Goal: Transaction & Acquisition: Purchase product/service

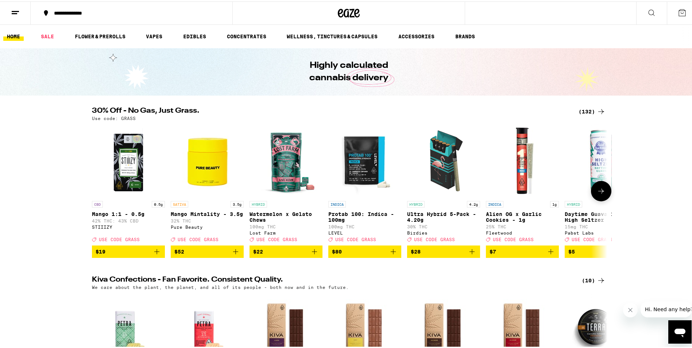
click at [599, 194] on icon at bounding box center [601, 189] width 9 height 9
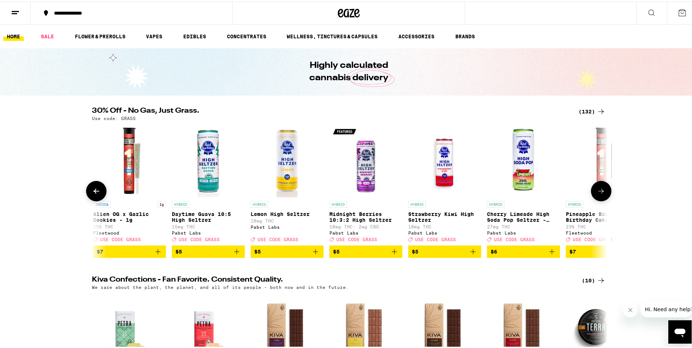
scroll to position [0, 434]
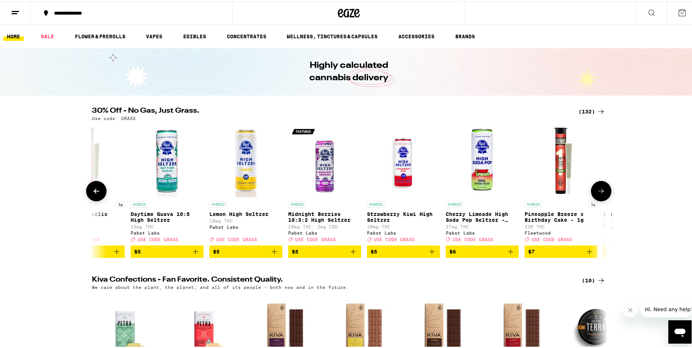
click at [599, 194] on icon at bounding box center [601, 189] width 9 height 9
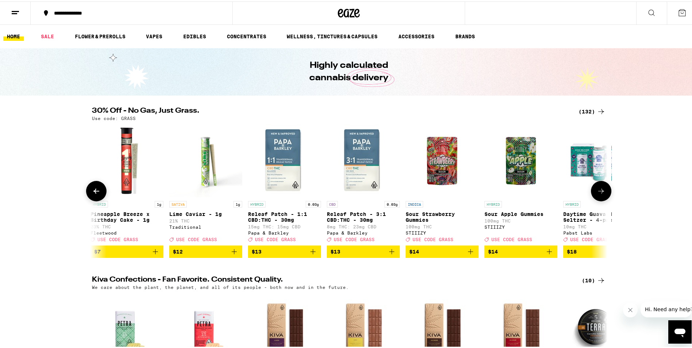
click at [599, 194] on icon at bounding box center [601, 189] width 9 height 9
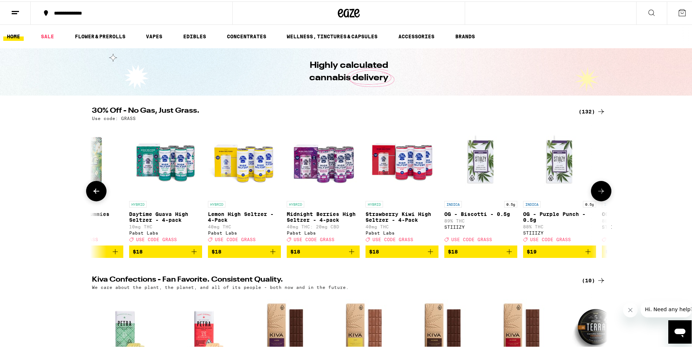
click at [599, 194] on icon at bounding box center [601, 189] width 9 height 9
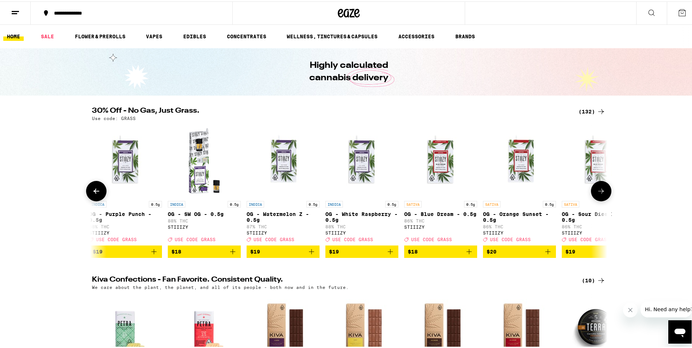
click at [599, 194] on icon at bounding box center [601, 189] width 9 height 9
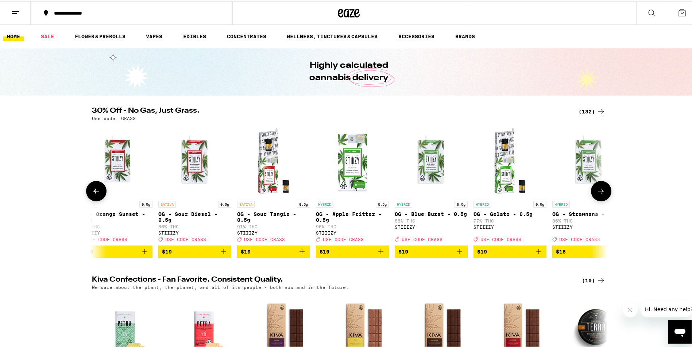
scroll to position [0, 2170]
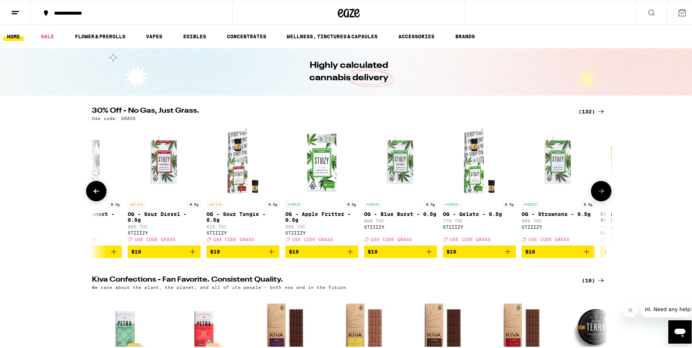
click at [599, 194] on icon at bounding box center [601, 189] width 9 height 9
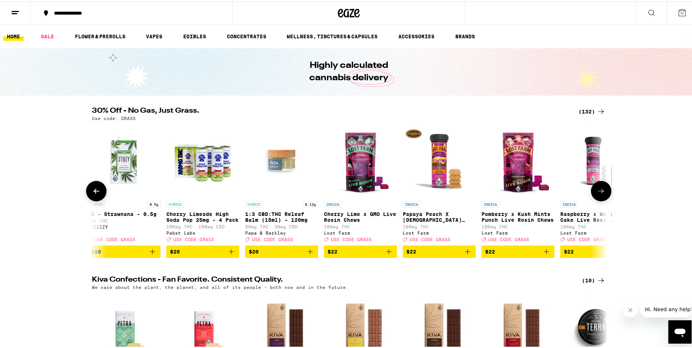
click at [599, 194] on icon at bounding box center [601, 189] width 9 height 9
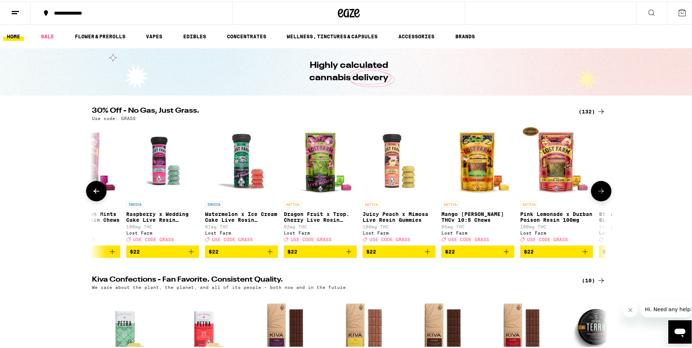
click at [599, 194] on icon at bounding box center [601, 189] width 9 height 9
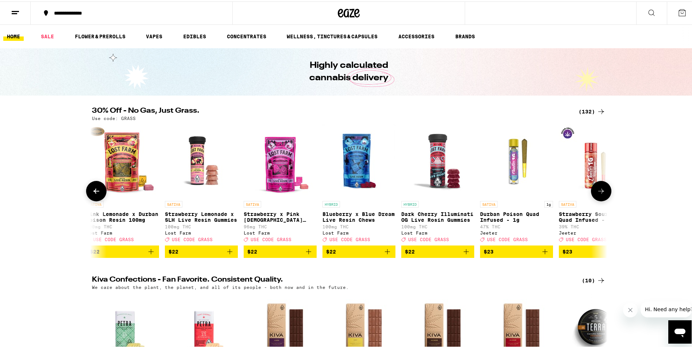
click at [599, 194] on icon at bounding box center [601, 189] width 9 height 9
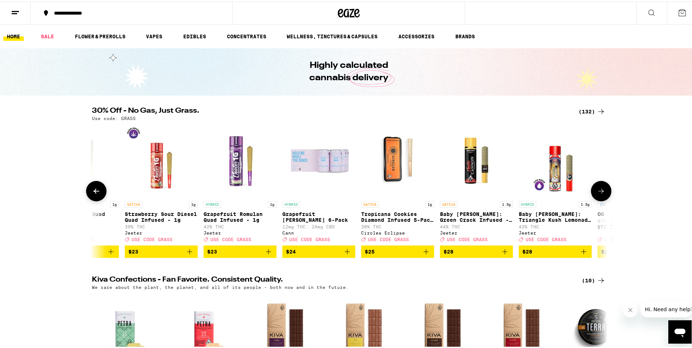
click at [599, 194] on icon at bounding box center [601, 189] width 9 height 9
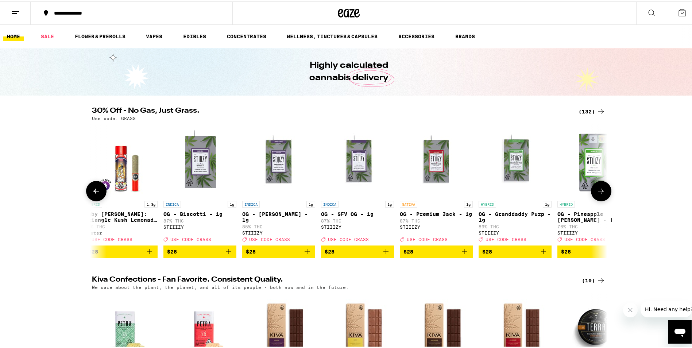
click at [599, 194] on icon at bounding box center [601, 189] width 9 height 9
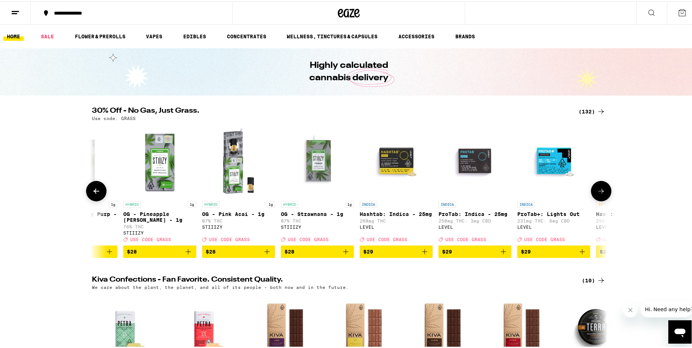
click at [599, 194] on icon at bounding box center [601, 189] width 9 height 9
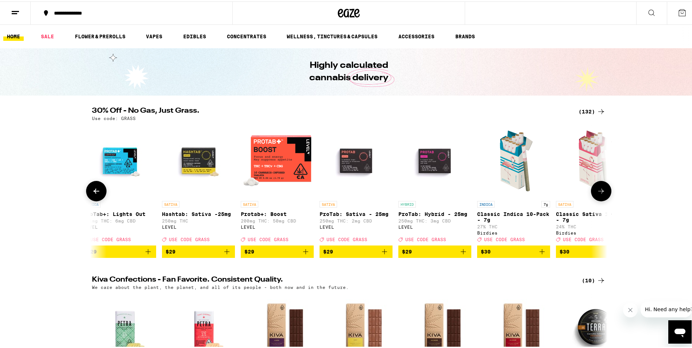
click at [599, 194] on icon at bounding box center [601, 189] width 9 height 9
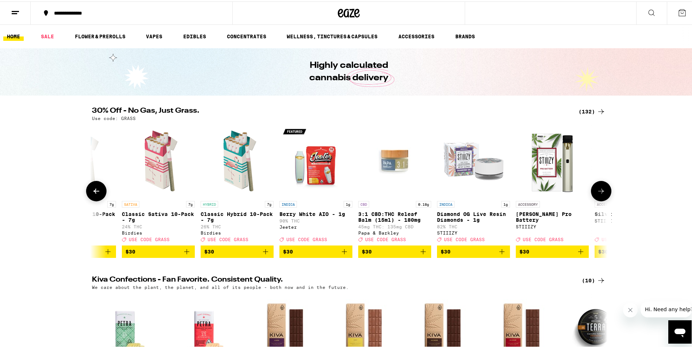
click at [599, 194] on icon at bounding box center [601, 189] width 9 height 9
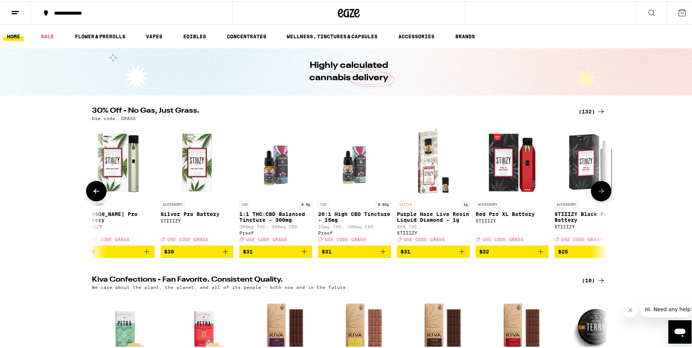
click at [599, 194] on icon at bounding box center [601, 189] width 9 height 9
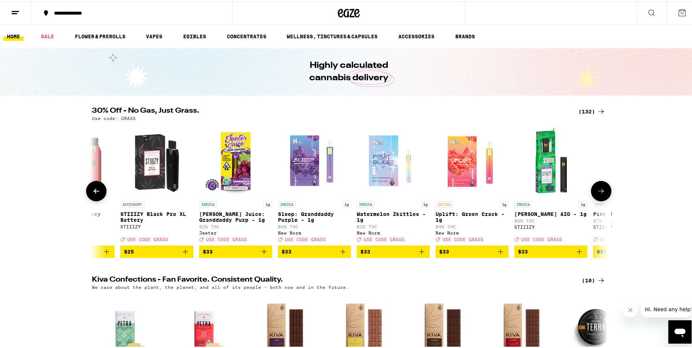
click at [599, 194] on icon at bounding box center [601, 189] width 9 height 9
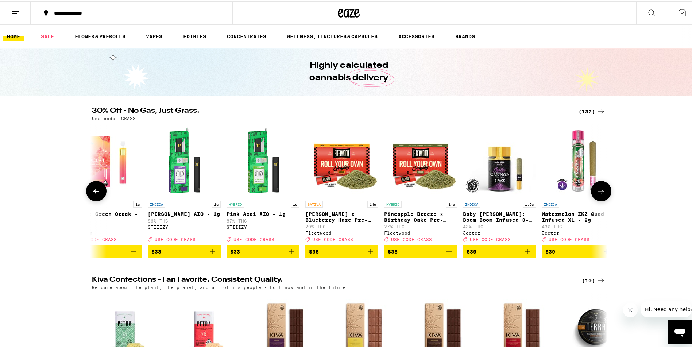
scroll to position [0, 6945]
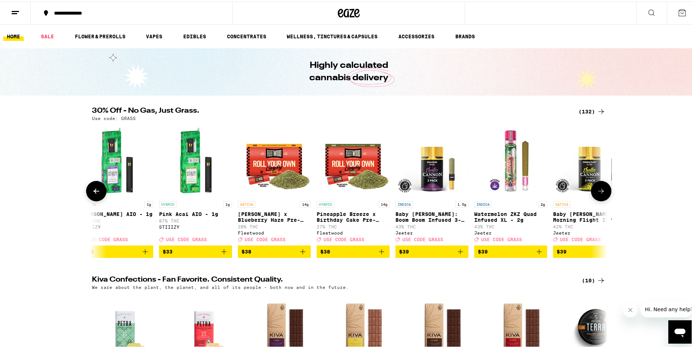
click at [88, 191] on button at bounding box center [96, 189] width 20 height 20
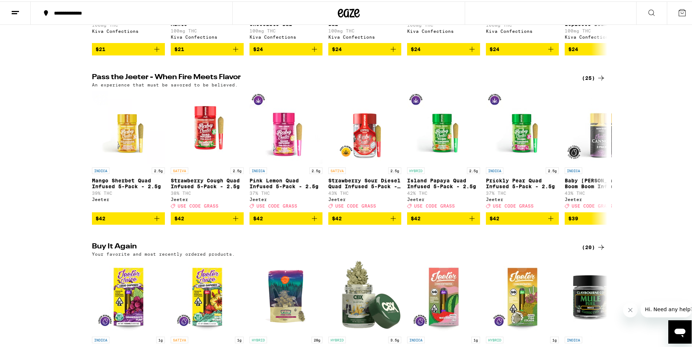
scroll to position [547, 0]
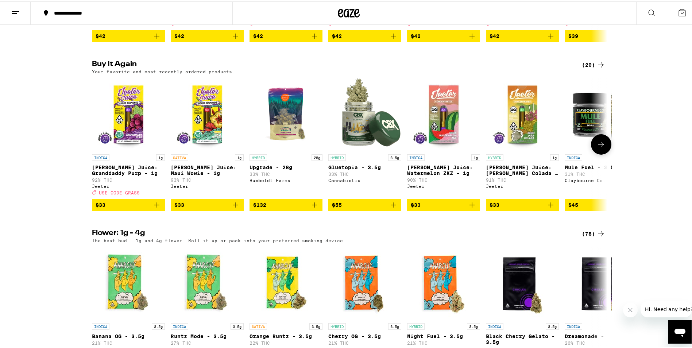
click at [152, 208] on icon "Add to bag" at bounding box center [156, 203] width 9 height 9
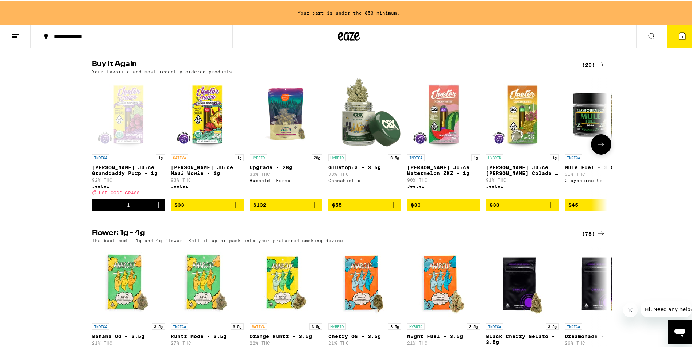
click at [154, 208] on icon "Increment" at bounding box center [158, 203] width 9 height 9
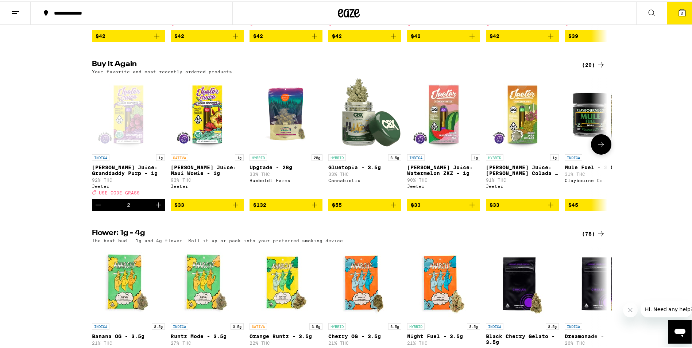
click at [603, 147] on icon at bounding box center [601, 143] width 9 height 9
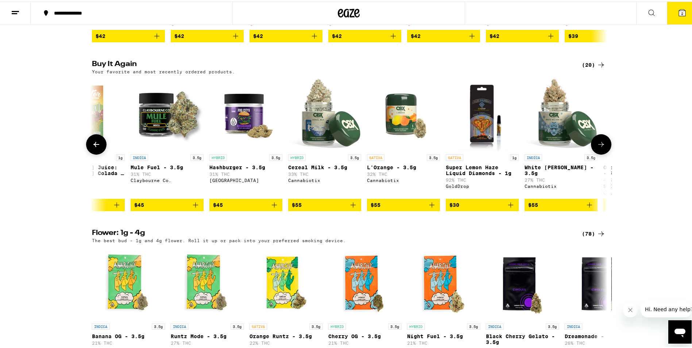
click at [603, 147] on icon at bounding box center [601, 143] width 9 height 9
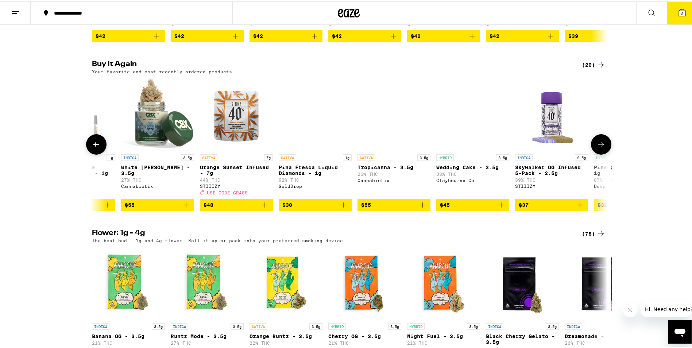
scroll to position [0, 868]
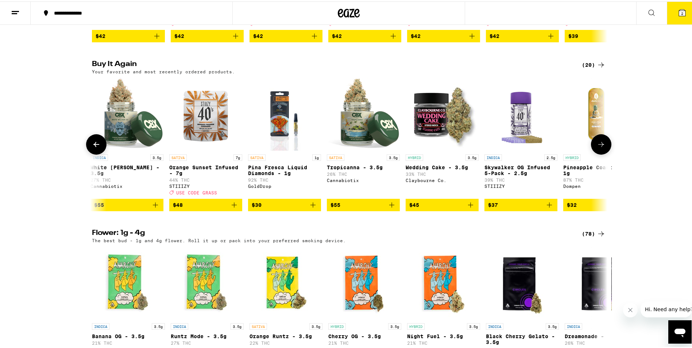
click at [603, 147] on icon at bounding box center [601, 143] width 9 height 9
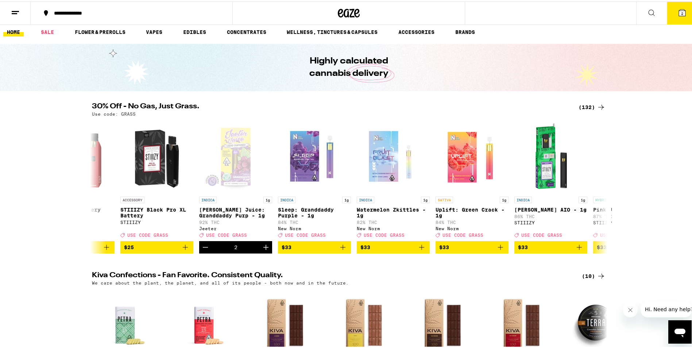
scroll to position [0, 0]
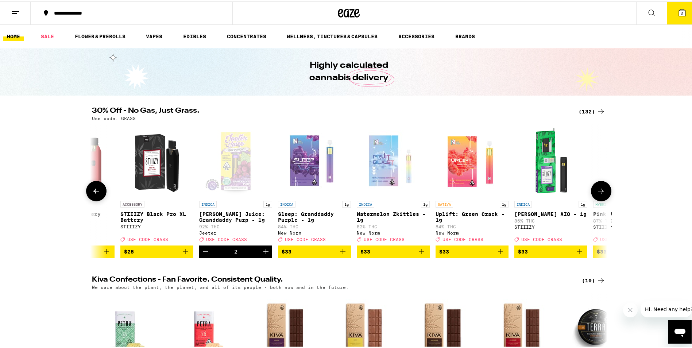
click at [599, 191] on icon at bounding box center [601, 189] width 9 height 9
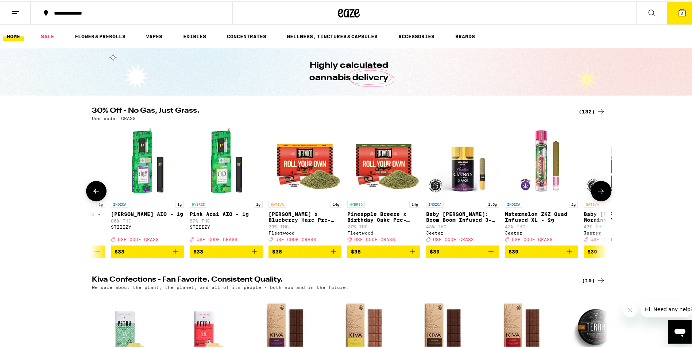
scroll to position [0, 6945]
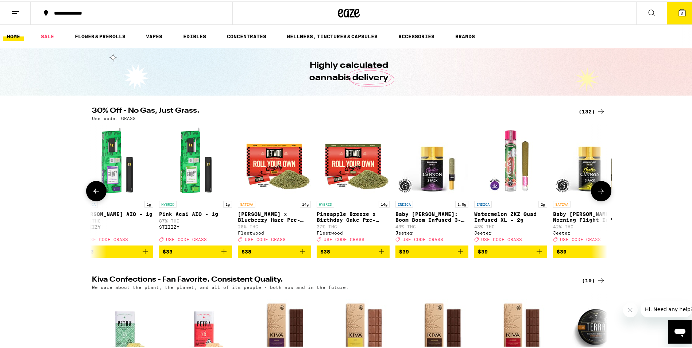
click at [599, 191] on icon at bounding box center [601, 189] width 9 height 9
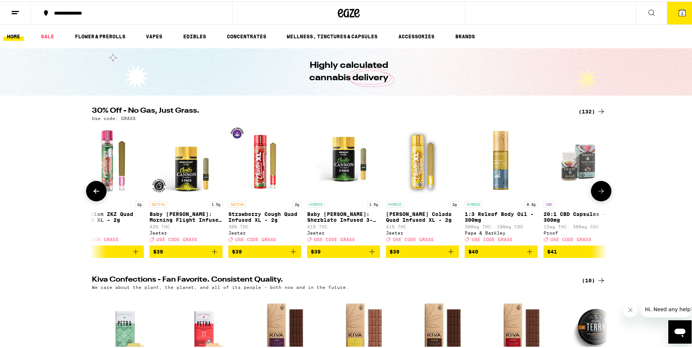
scroll to position [0, 7379]
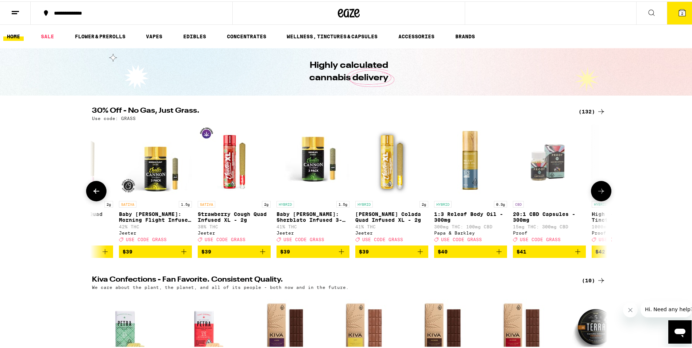
click at [599, 191] on icon at bounding box center [601, 189] width 9 height 9
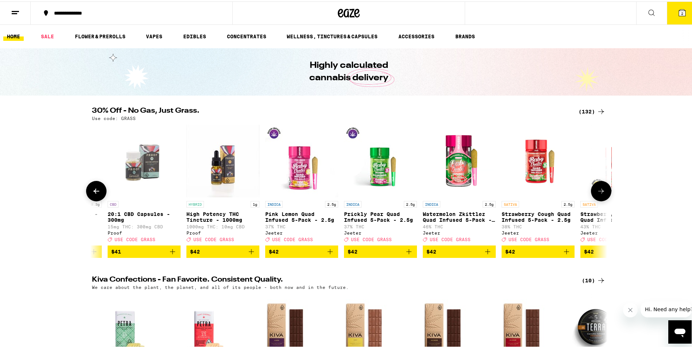
scroll to position [0, 7813]
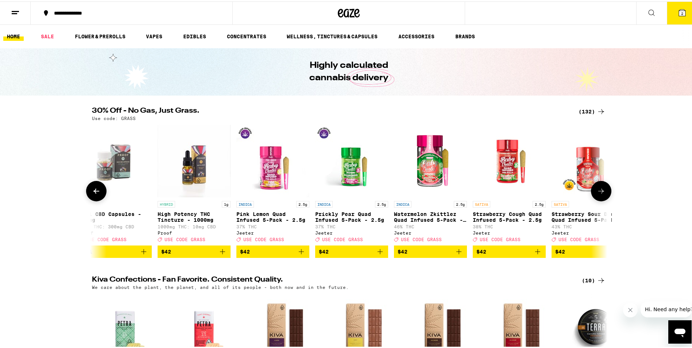
click at [599, 191] on icon at bounding box center [601, 189] width 9 height 9
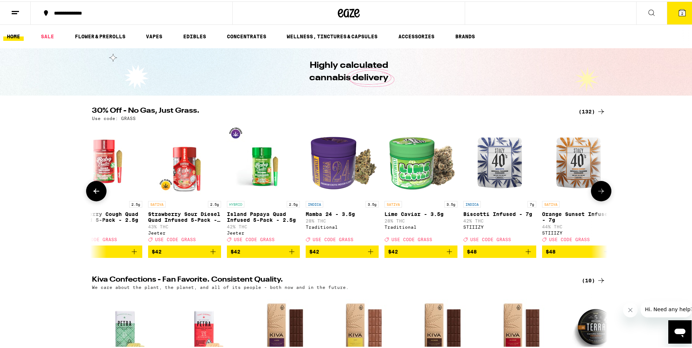
scroll to position [0, 8247]
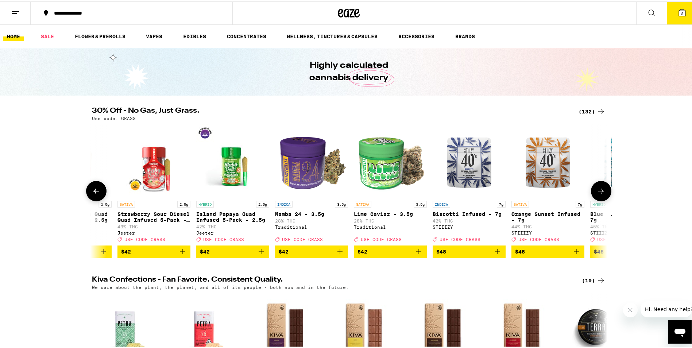
click at [599, 191] on icon at bounding box center [601, 189] width 9 height 9
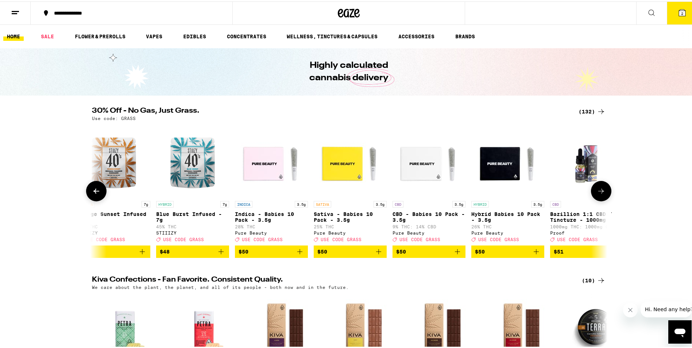
click at [599, 191] on icon at bounding box center [601, 189] width 9 height 9
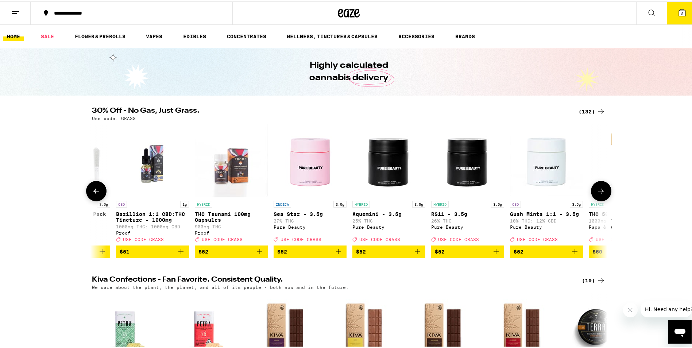
click at [599, 191] on icon at bounding box center [601, 189] width 9 height 9
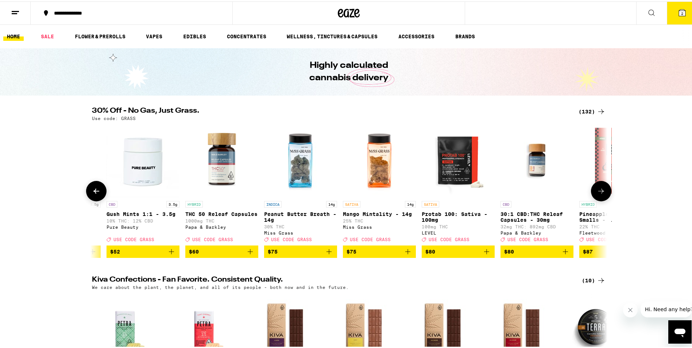
scroll to position [0, 9549]
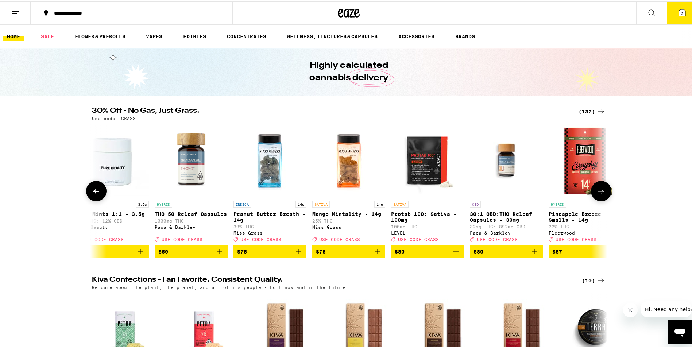
click at [599, 191] on icon at bounding box center [601, 189] width 9 height 9
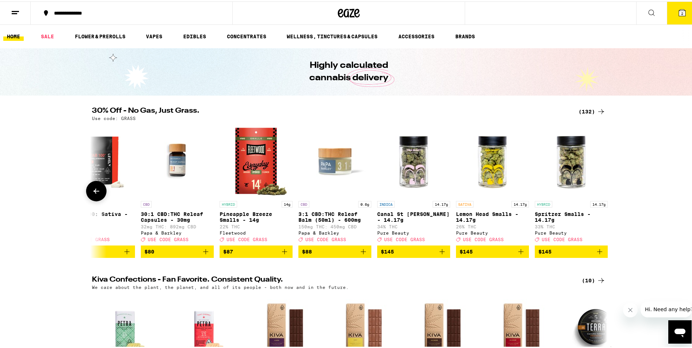
scroll to position [0, 9886]
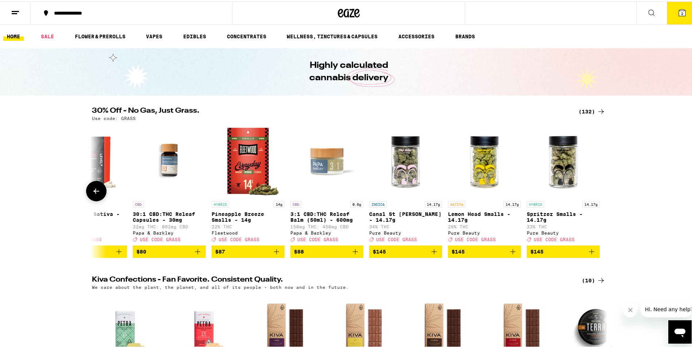
click at [599, 191] on div at bounding box center [601, 189] width 20 height 20
click at [679, 8] on icon at bounding box center [682, 11] width 7 height 7
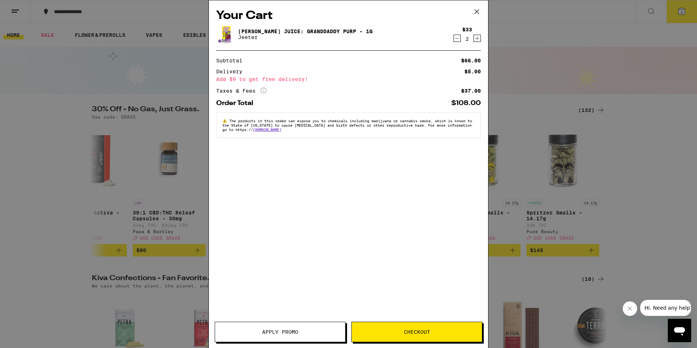
click at [287, 326] on button "Apply Promo" at bounding box center [280, 332] width 131 height 20
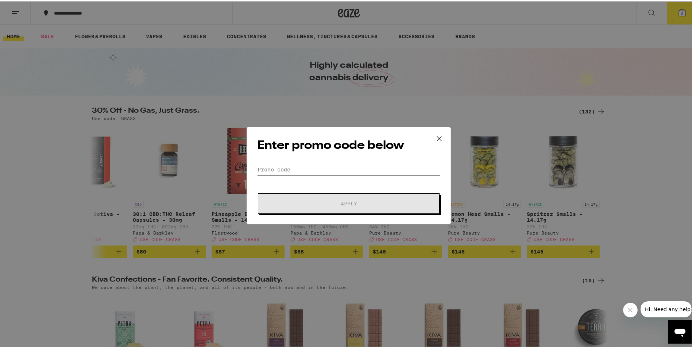
click at [287, 170] on input "Promo Code" at bounding box center [348, 168] width 183 height 11
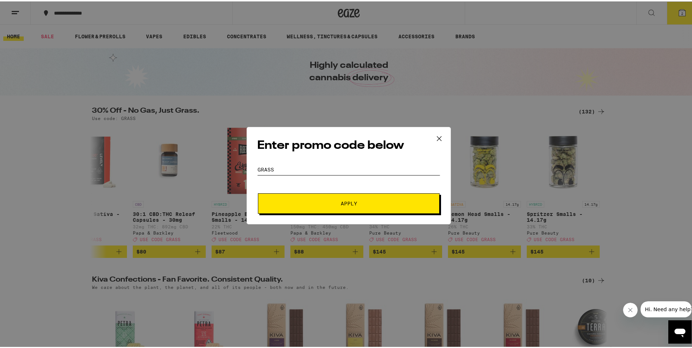
type input "grass"
click at [335, 192] on button "Apply" at bounding box center [349, 202] width 182 height 20
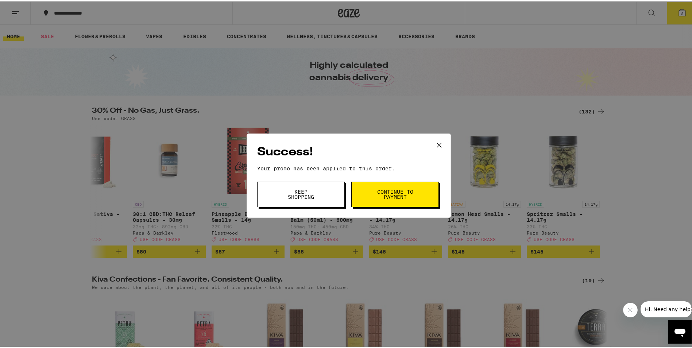
click at [295, 196] on span "Keep Shopping" at bounding box center [300, 193] width 37 height 10
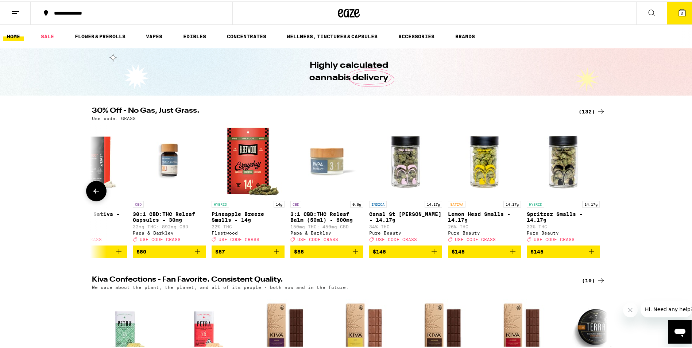
click at [94, 188] on button at bounding box center [96, 189] width 20 height 20
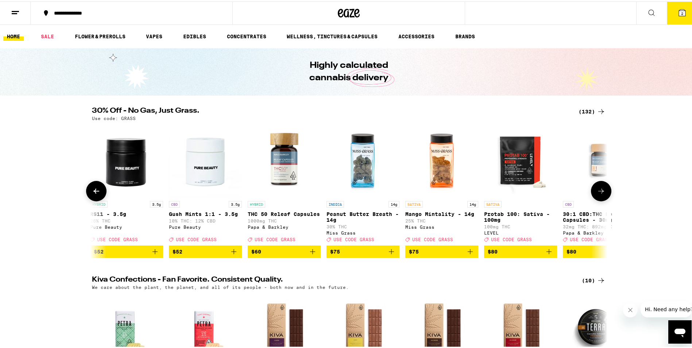
click at [94, 188] on button at bounding box center [96, 189] width 20 height 20
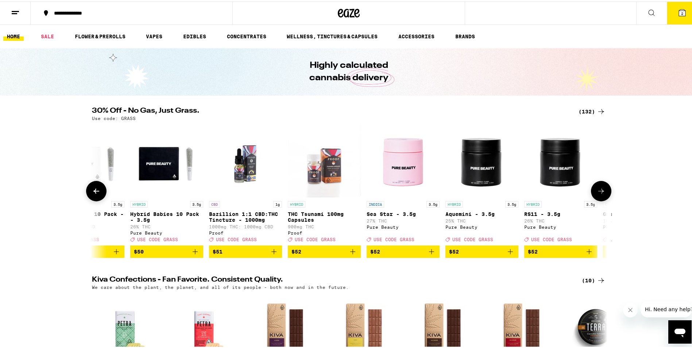
click at [94, 188] on button at bounding box center [96, 189] width 20 height 20
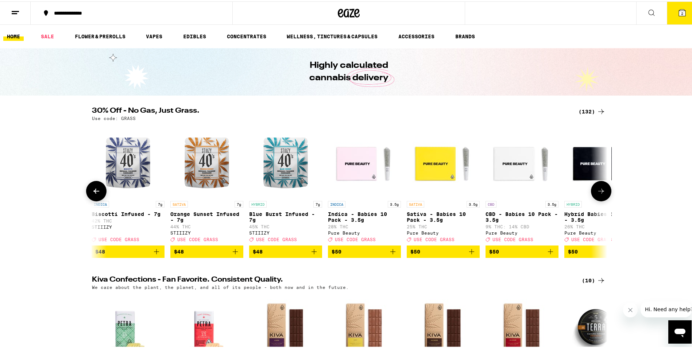
click at [94, 188] on button at bounding box center [96, 189] width 20 height 20
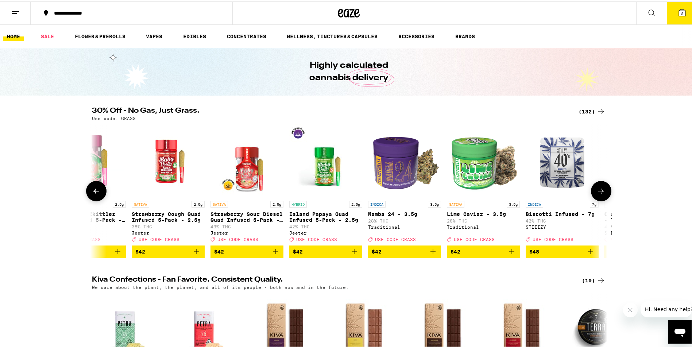
click at [94, 188] on button at bounding box center [96, 189] width 20 height 20
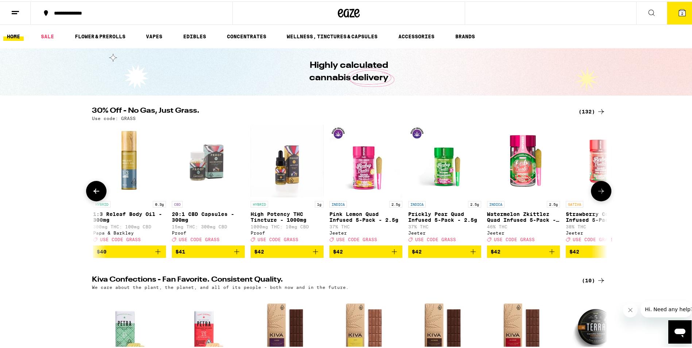
click at [94, 188] on button at bounding box center [96, 189] width 20 height 20
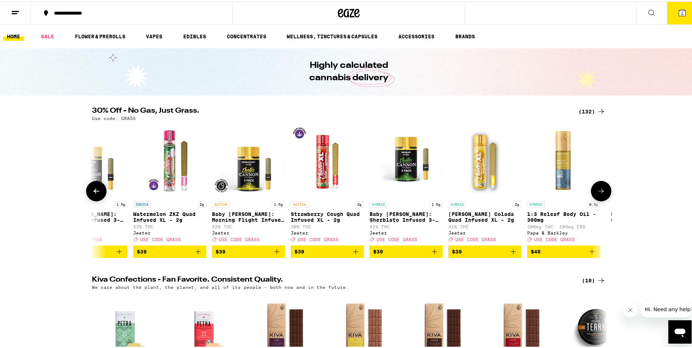
click at [94, 188] on button at bounding box center [96, 189] width 20 height 20
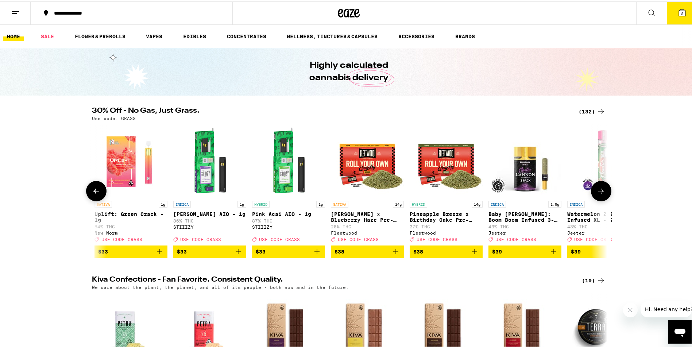
click at [94, 188] on button at bounding box center [96, 189] width 20 height 20
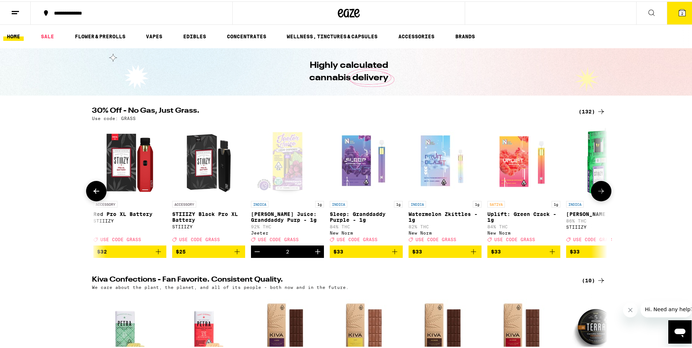
scroll to position [0, 6418]
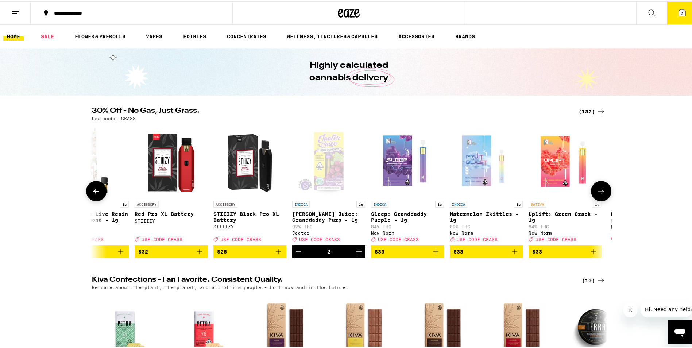
click at [355, 255] on icon "Increment" at bounding box center [359, 250] width 9 height 9
click at [680, 12] on icon at bounding box center [682, 11] width 9 height 9
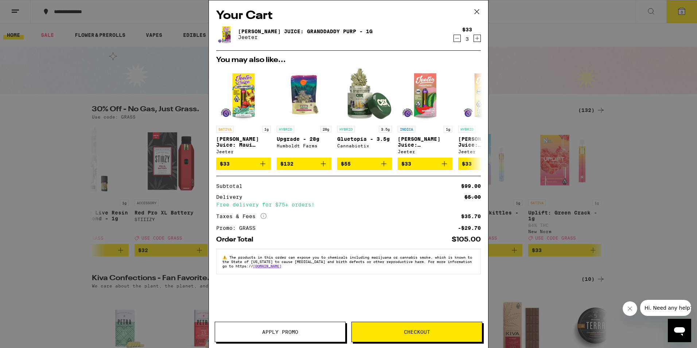
click at [438, 330] on span "Checkout" at bounding box center [417, 331] width 130 height 5
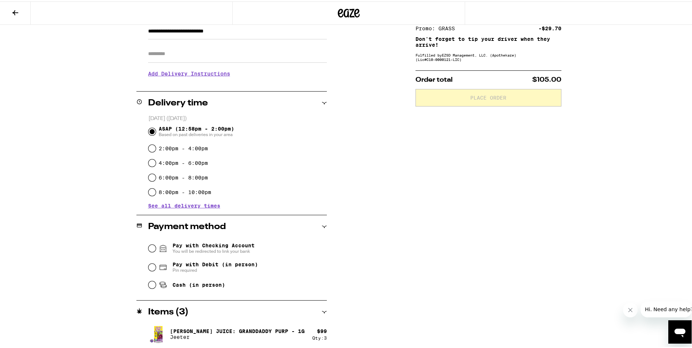
scroll to position [114, 0]
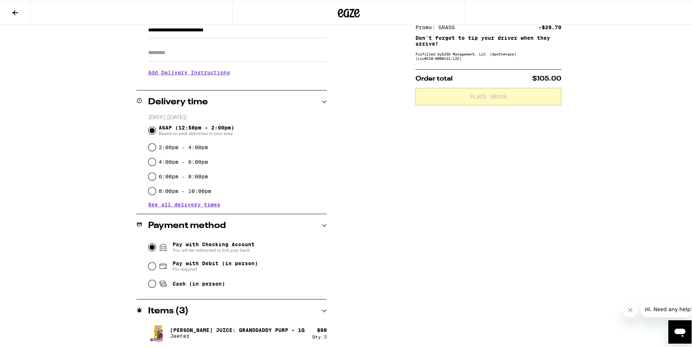
click at [148, 244] on input "Pay with Checking Account You will be redirected to link your bank" at bounding box center [151, 245] width 7 height 7
click at [150, 266] on input "Pay with Debit (in person) Pin required" at bounding box center [151, 264] width 7 height 7
radio input "true"
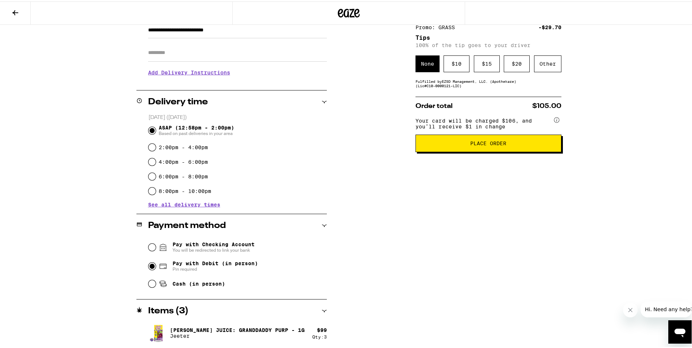
click at [507, 94] on div "Subtotal $99.00 Delivery $5.00 Free delivery for $75+ orders! Taxes & Fees More…" at bounding box center [488, 161] width 146 height 374
click at [548, 71] on div "Other" at bounding box center [547, 62] width 27 height 17
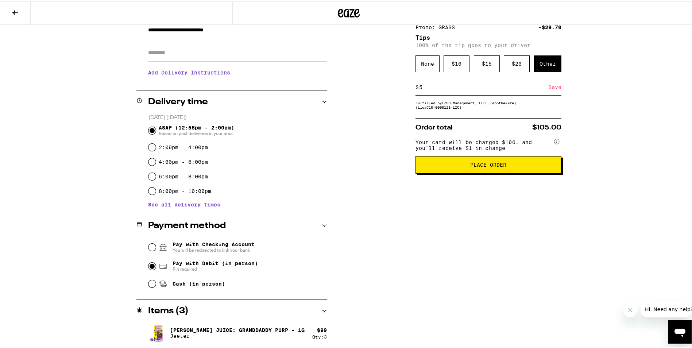
type input "5"
click at [548, 88] on div "Save" at bounding box center [554, 86] width 13 height 16
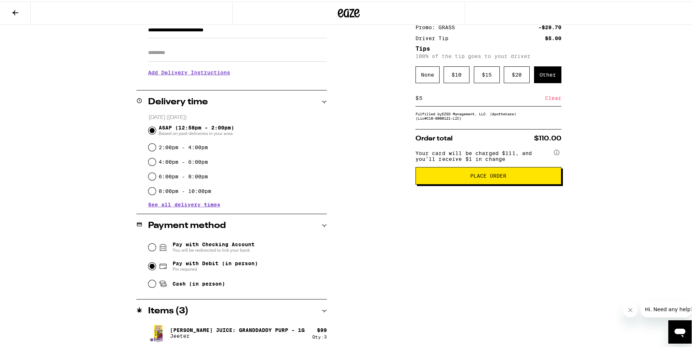
click at [490, 183] on button "Place Order" at bounding box center [488, 175] width 146 height 18
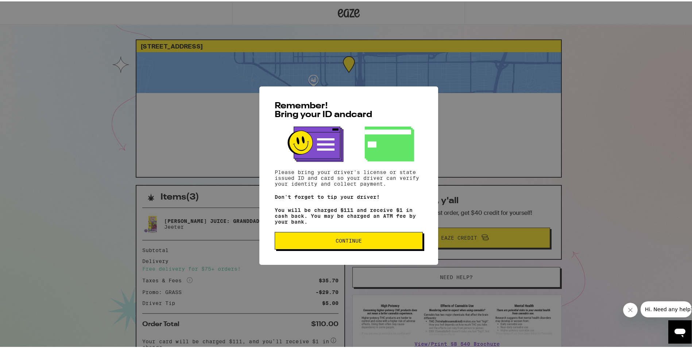
click at [353, 241] on span "Continue" at bounding box center [349, 239] width 26 height 5
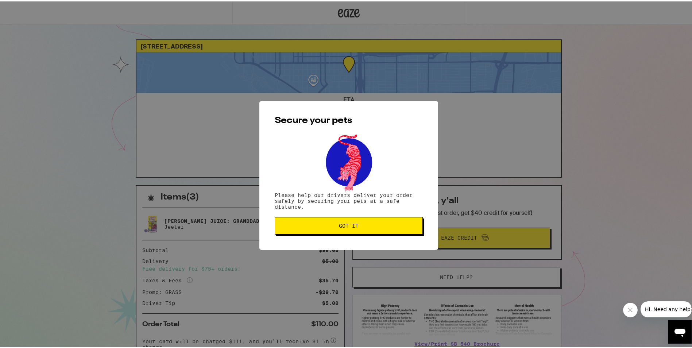
click at [373, 222] on button "Got it" at bounding box center [349, 225] width 148 height 18
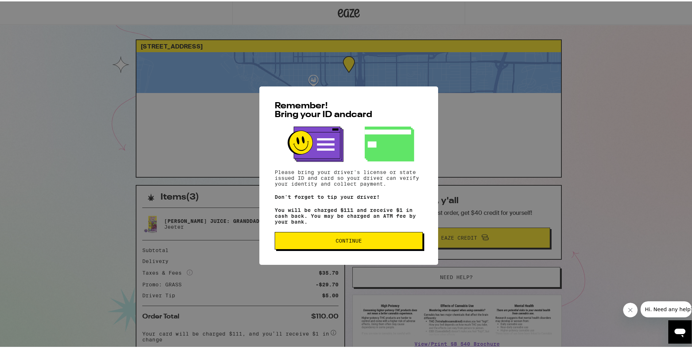
click at [357, 234] on button "Continue" at bounding box center [349, 240] width 148 height 18
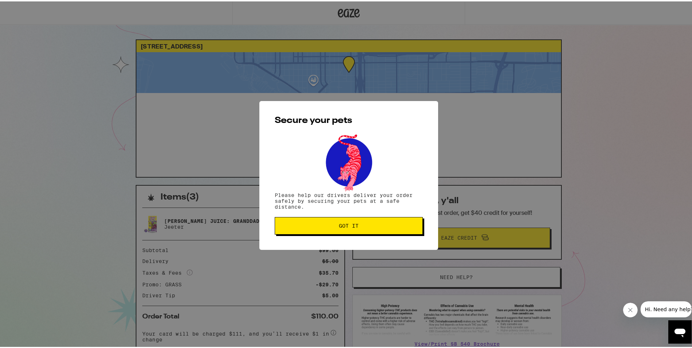
click at [325, 220] on button "Got it" at bounding box center [349, 225] width 148 height 18
